Goal: Download file/media

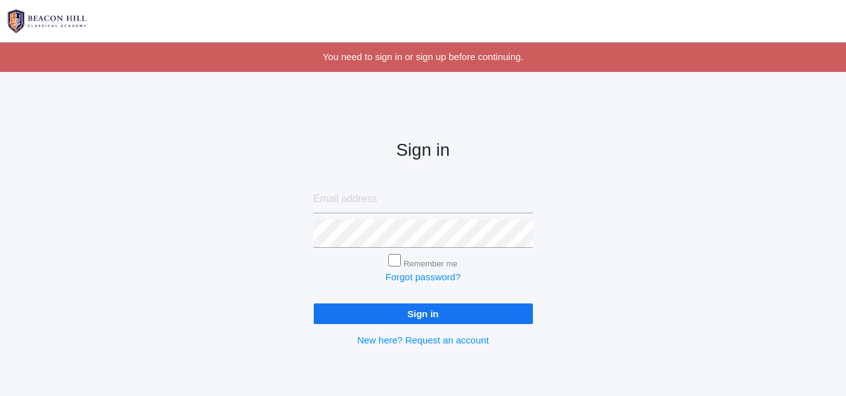
type input "joeylaubacher@gmail.com"
click at [416, 313] on input "Sign in" at bounding box center [423, 314] width 219 height 21
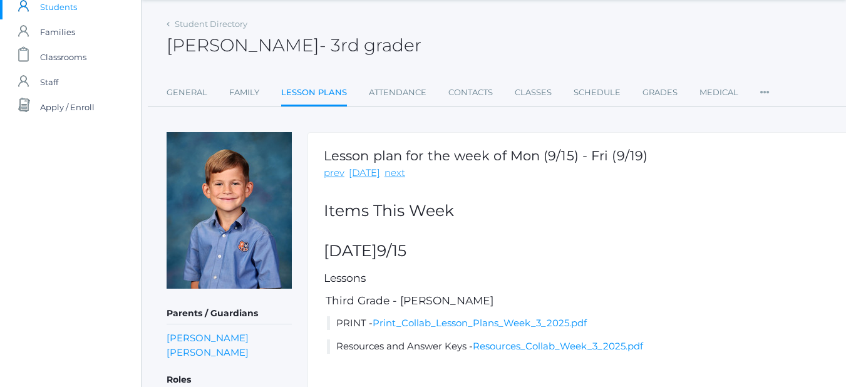
scroll to position [46, 0]
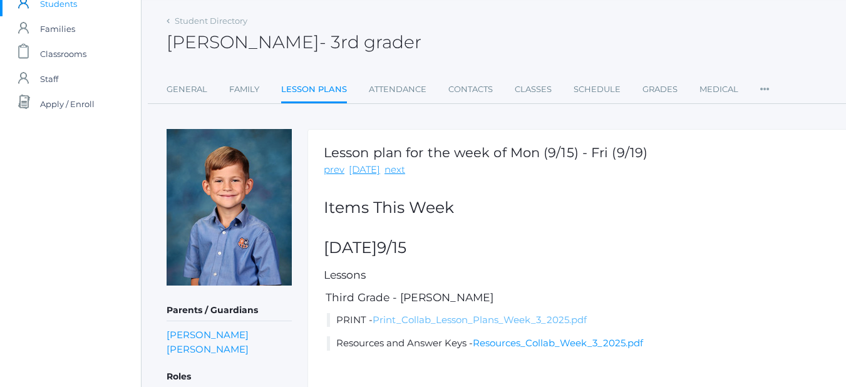
click at [424, 318] on link "Print_Collab_Lesson_Plans_Week_3_2025.pdf" at bounding box center [480, 320] width 214 height 12
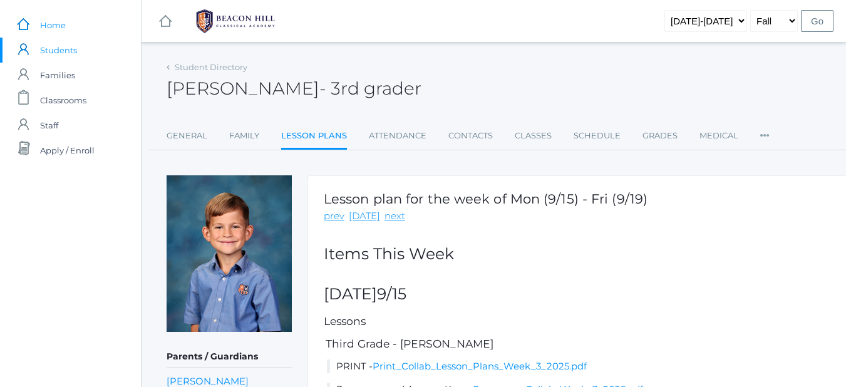
click at [52, 24] on span "Home" at bounding box center [53, 25] width 26 height 25
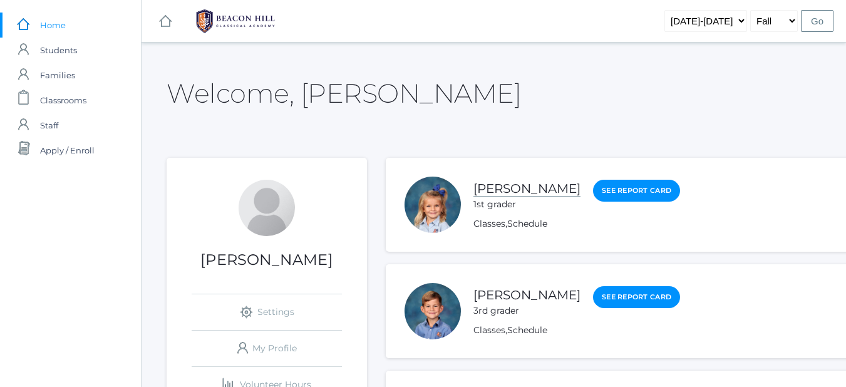
click at [505, 190] on link "[PERSON_NAME]" at bounding box center [526, 189] width 107 height 16
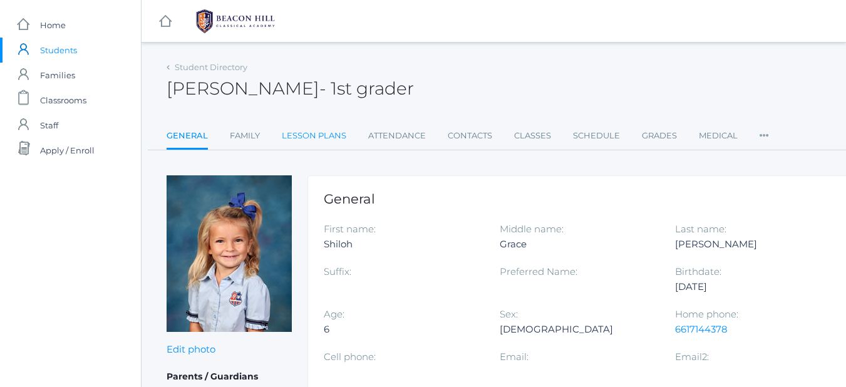
click at [309, 130] on link "Lesson Plans" at bounding box center [314, 135] width 64 height 25
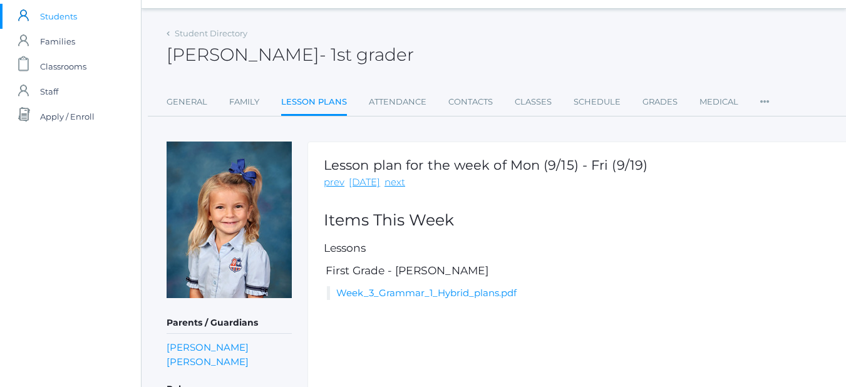
scroll to position [36, 0]
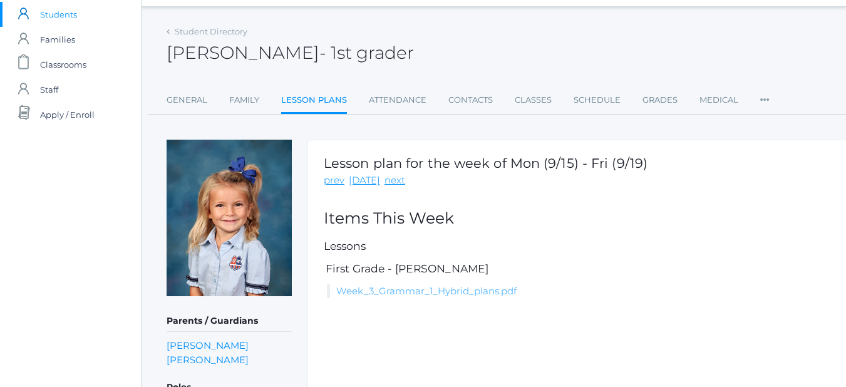
click at [476, 291] on link "Week_3_Grammar_1_Hybrid_plans.pdf" at bounding box center [426, 291] width 180 height 12
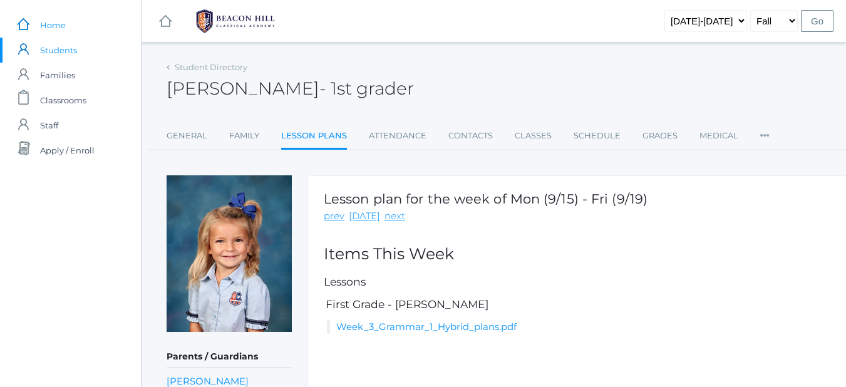
click at [45, 15] on span "Home" at bounding box center [53, 25] width 26 height 25
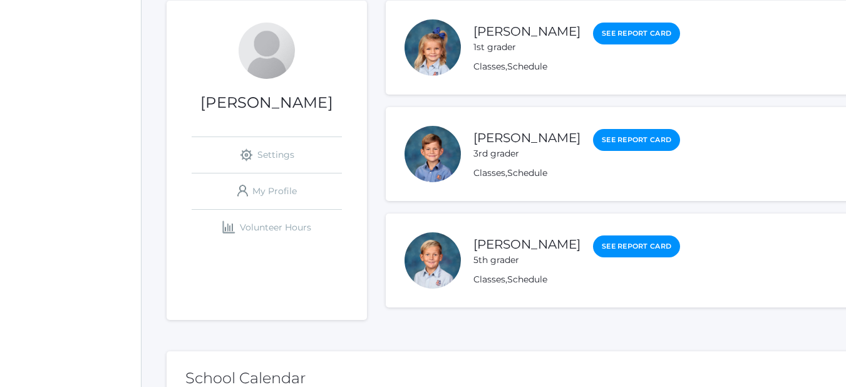
scroll to position [158, 0]
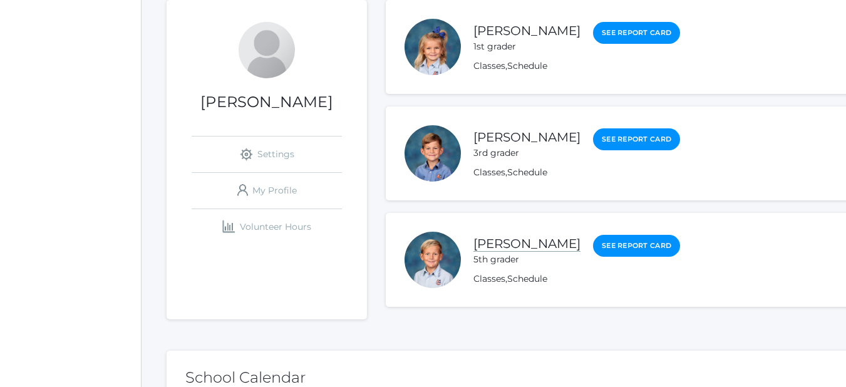
click at [548, 244] on link "[PERSON_NAME]" at bounding box center [526, 244] width 107 height 16
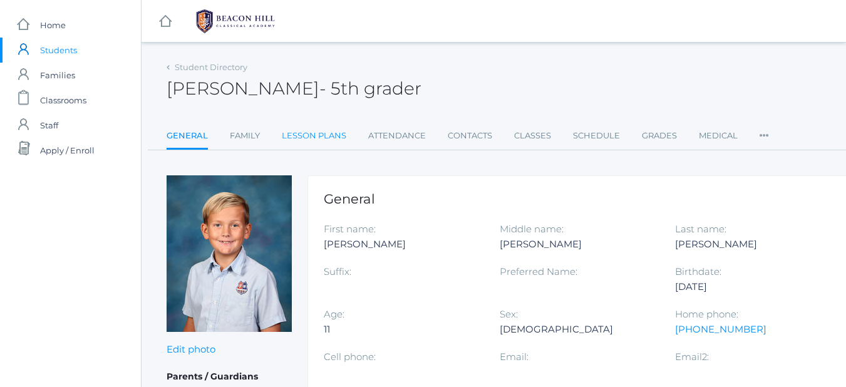
click at [316, 143] on link "Lesson Plans" at bounding box center [314, 135] width 64 height 25
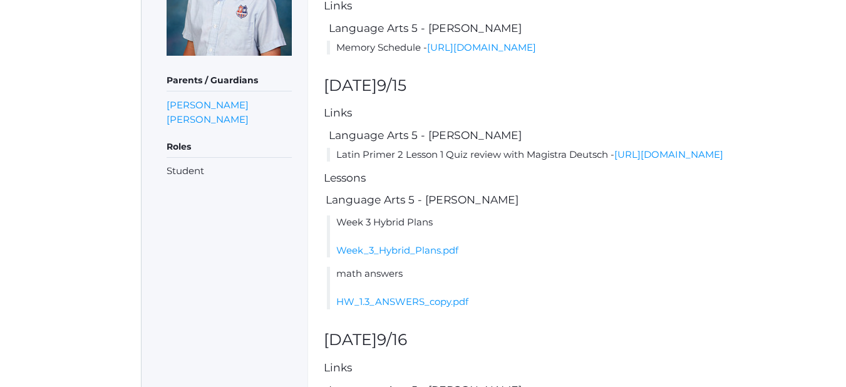
scroll to position [277, 0]
click at [443, 255] on link "Week_3_Hybrid_Plans.pdf" at bounding box center [397, 250] width 122 height 12
